Goal: Navigation & Orientation: Go to known website

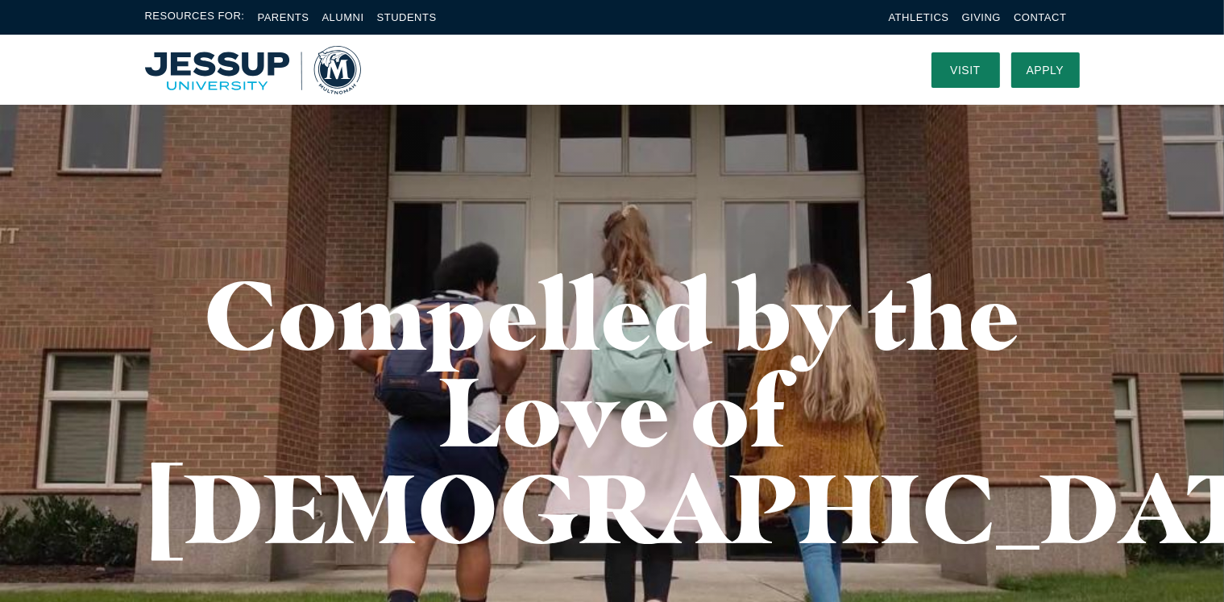
click at [210, 71] on img "Home" at bounding box center [253, 70] width 216 height 48
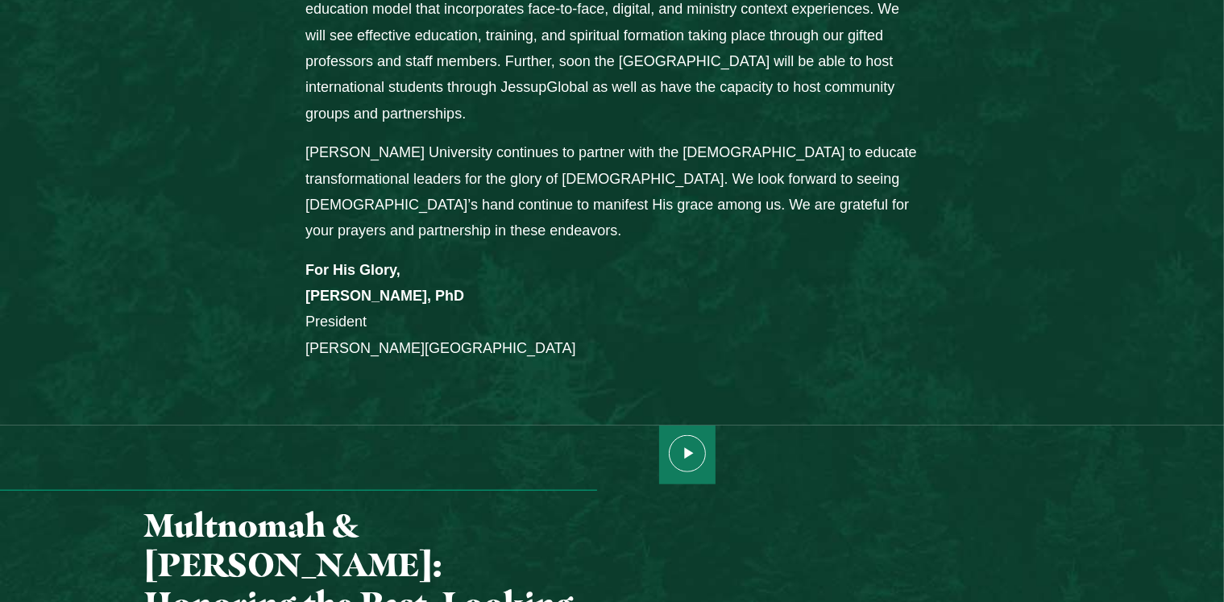
scroll to position [1773, 0]
